Goal: Task Accomplishment & Management: Complete application form

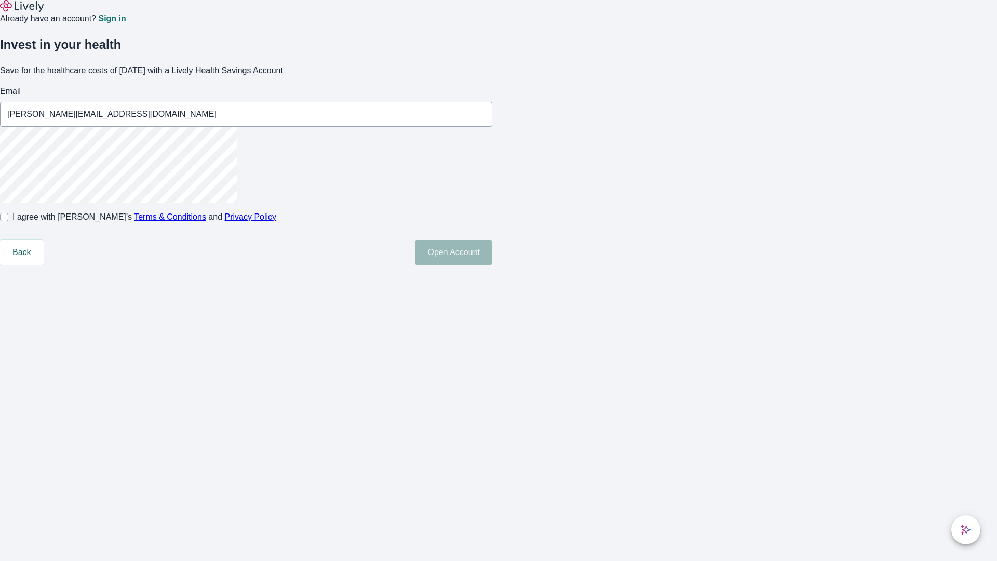
click at [8, 221] on input "I agree with Lively’s Terms & Conditions and Privacy Policy" at bounding box center [4, 217] width 8 height 8
checkbox input "true"
click at [492, 265] on button "Open Account" at bounding box center [453, 252] width 77 height 25
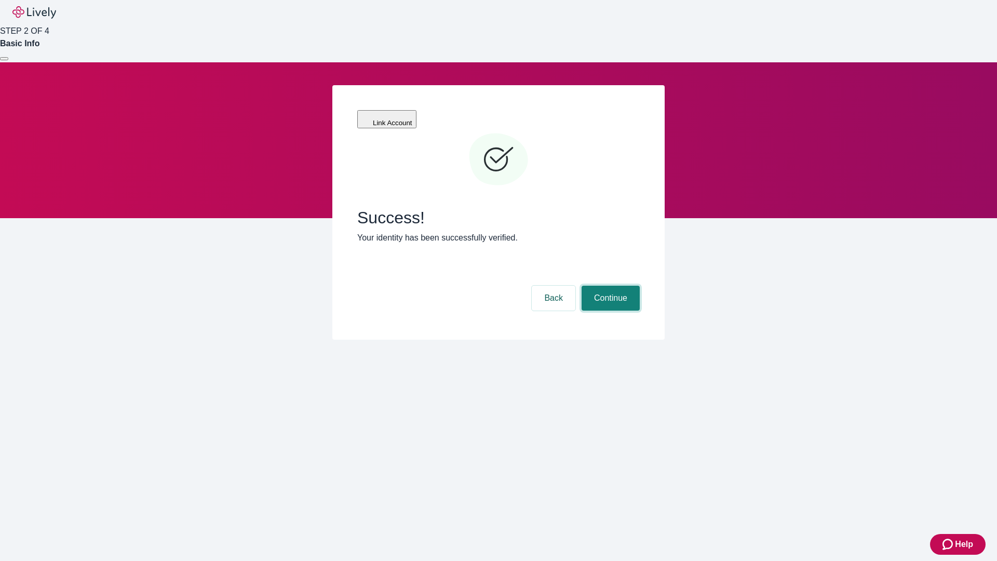
click at [609, 286] on button "Continue" at bounding box center [611, 298] width 58 height 25
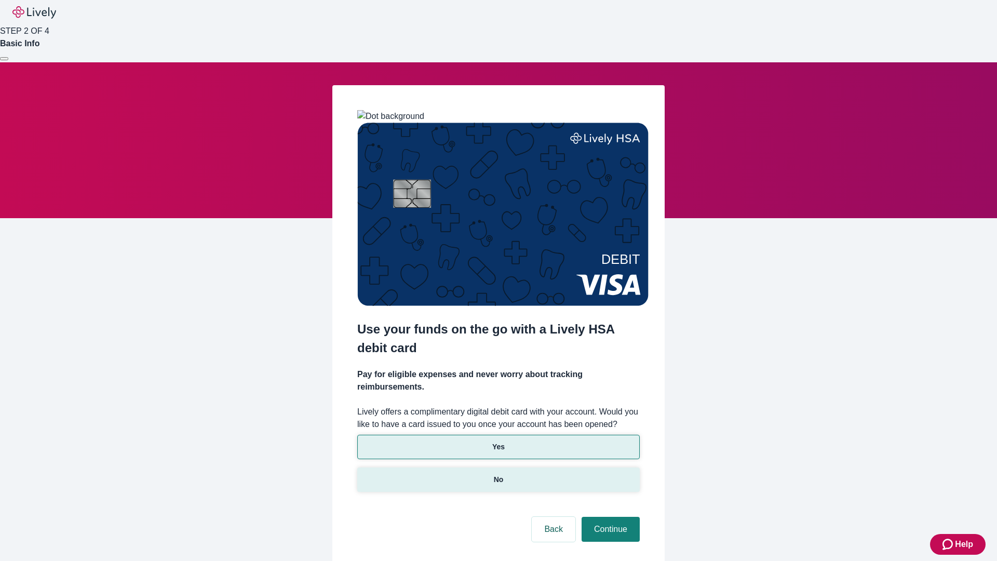
click at [498, 474] on p "No" at bounding box center [499, 479] width 10 height 11
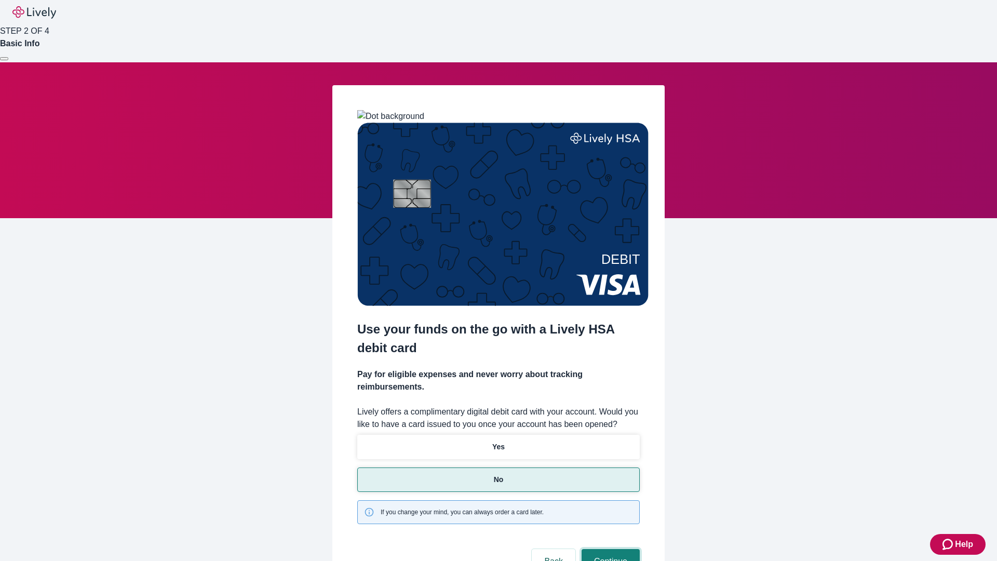
click at [609, 549] on button "Continue" at bounding box center [611, 561] width 58 height 25
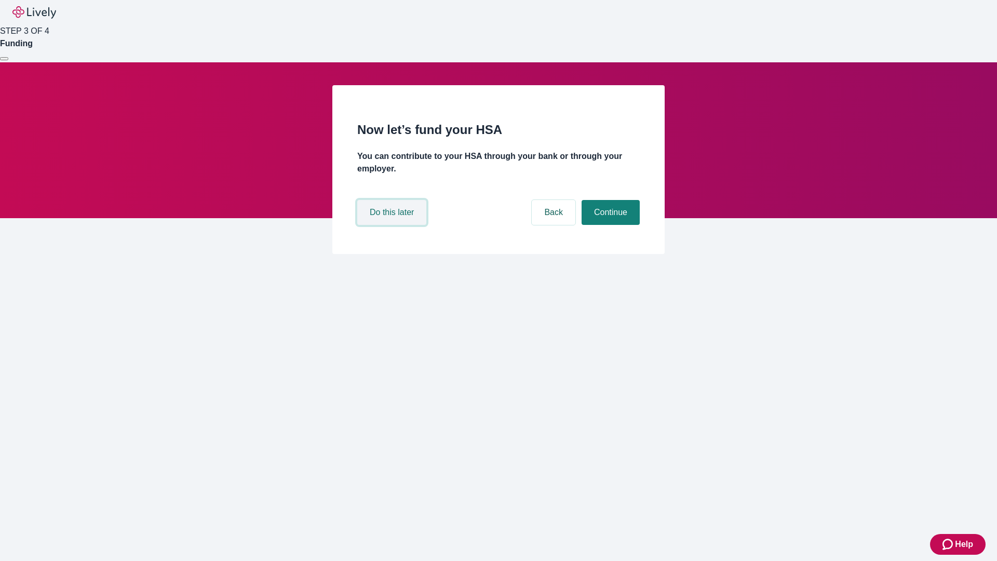
click at [393, 225] on button "Do this later" at bounding box center [391, 212] width 69 height 25
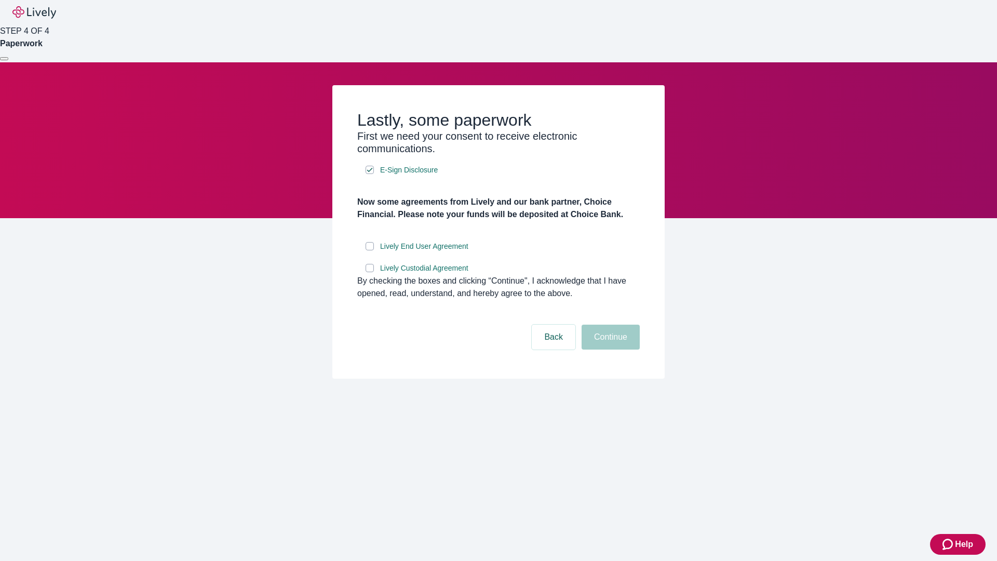
click at [370, 250] on input "Lively End User Agreement" at bounding box center [370, 246] width 8 height 8
checkbox input "true"
click at [370, 272] on input "Lively Custodial Agreement" at bounding box center [370, 268] width 8 height 8
checkbox input "true"
click at [609, 350] on button "Continue" at bounding box center [611, 337] width 58 height 25
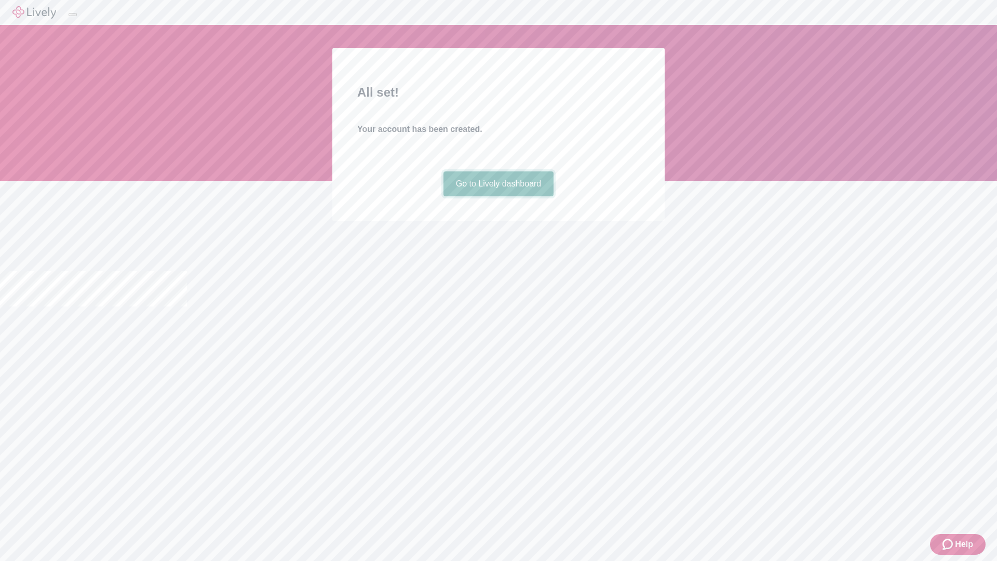
click at [498, 196] on link "Go to Lively dashboard" at bounding box center [499, 183] width 111 height 25
